Goal: Information Seeking & Learning: Learn about a topic

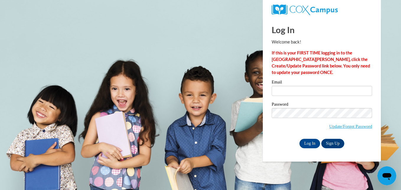
type input "aleach7@student.clayton.edu"
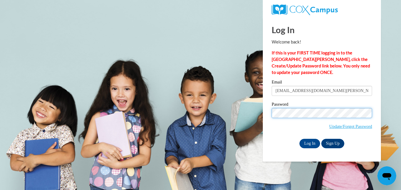
click at [299, 139] on input "Log In" at bounding box center [309, 143] width 21 height 9
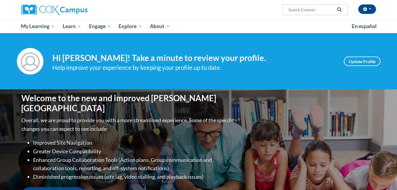
click at [0, 0] on span "PK-5 Structured Literacy Program" at bounding box center [0, 0] width 0 height 0
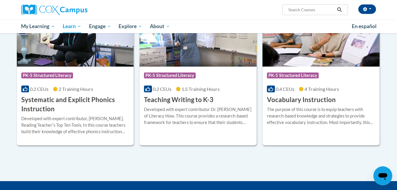
scroll to position [672, 0]
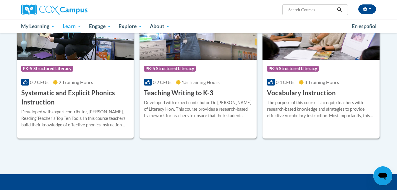
click at [65, 93] on h3 "Systematic and Explicit Phonics Instruction" at bounding box center [75, 97] width 108 height 18
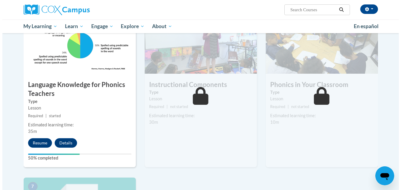
scroll to position [303, 0]
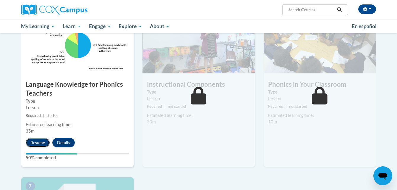
click at [37, 143] on button "Resume" at bounding box center [38, 142] width 24 height 9
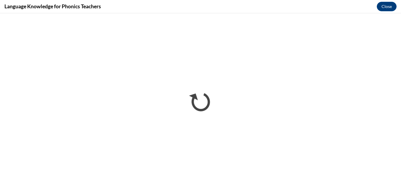
scroll to position [0, 0]
